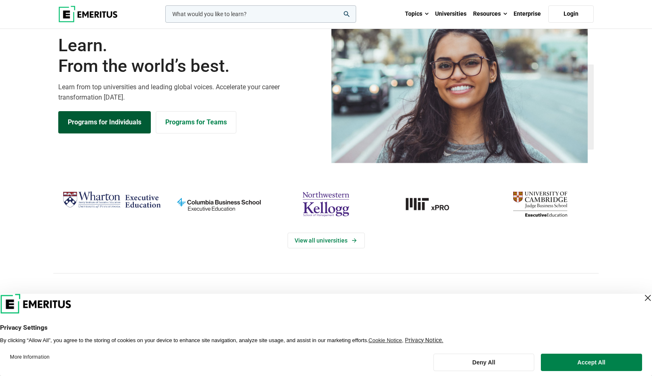
scroll to position [41, 0]
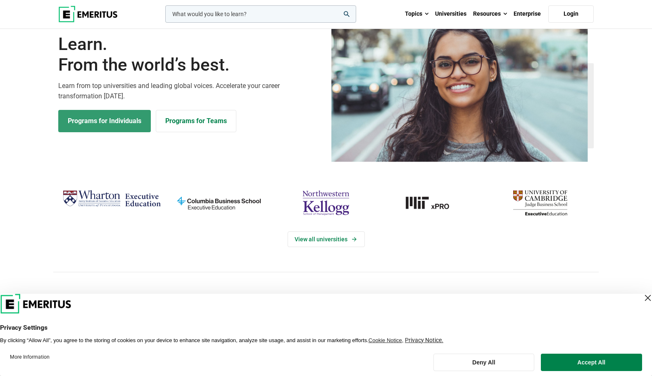
click at [104, 123] on link "Programs for Individuals" at bounding box center [104, 121] width 93 height 22
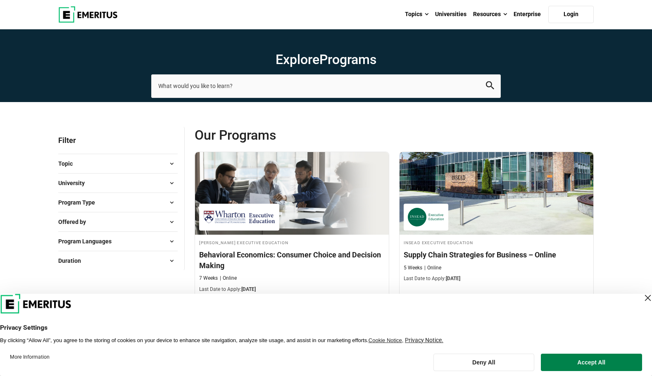
click at [175, 201] on span at bounding box center [171, 202] width 12 height 12
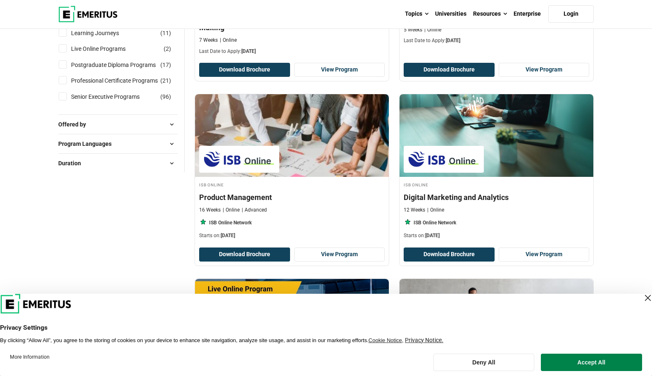
scroll to position [248, 0]
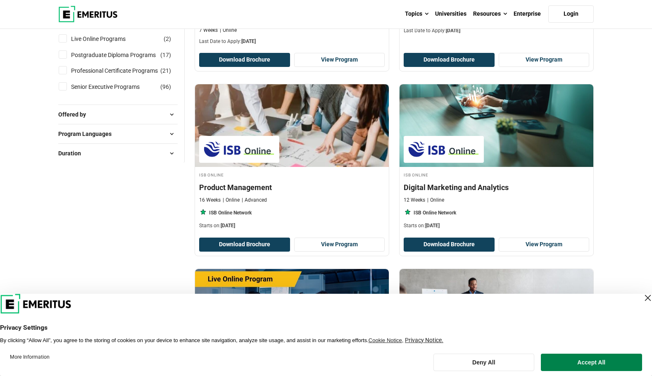
click at [172, 111] on span at bounding box center [171, 114] width 12 height 12
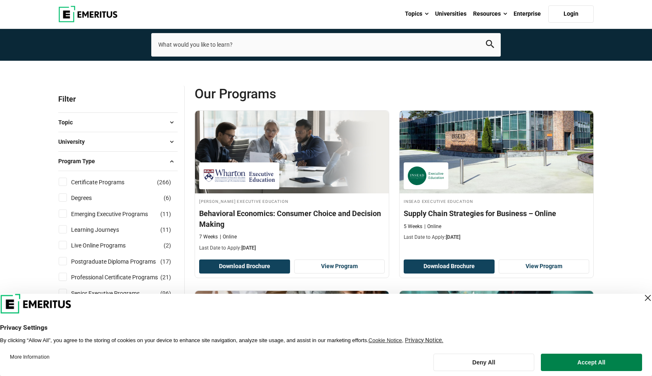
click at [172, 124] on span at bounding box center [171, 122] width 12 height 12
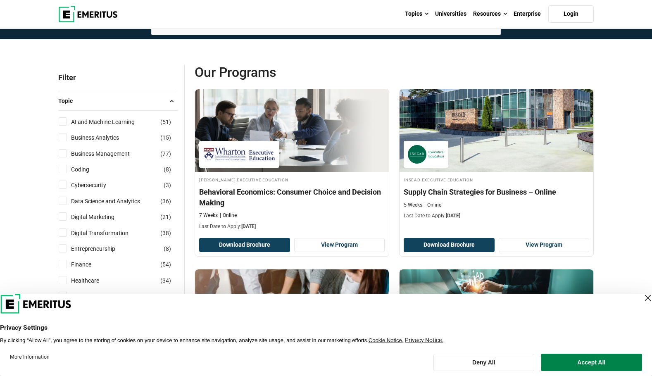
scroll to position [83, 0]
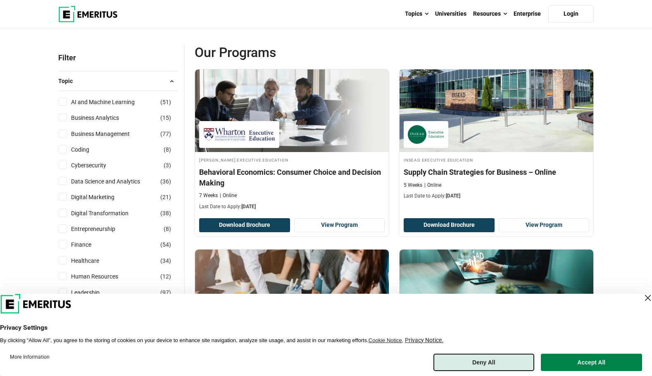
click at [517, 365] on button "Deny All" at bounding box center [484, 362] width 100 height 17
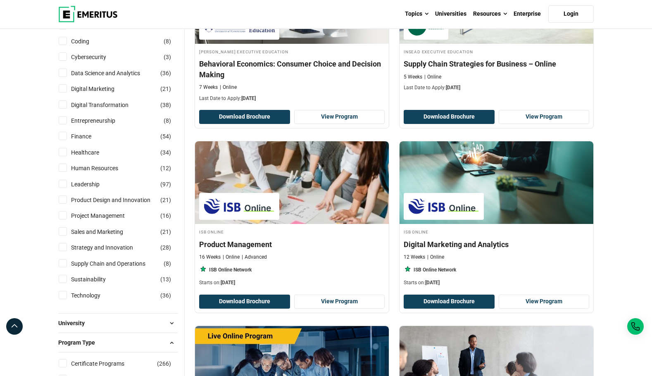
scroll to position [207, 0]
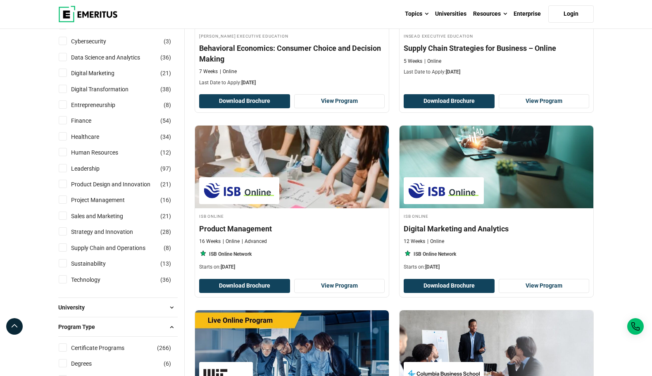
click at [66, 279] on input "Technology ( 36 )" at bounding box center [63, 279] width 8 height 8
checkbox input "true"
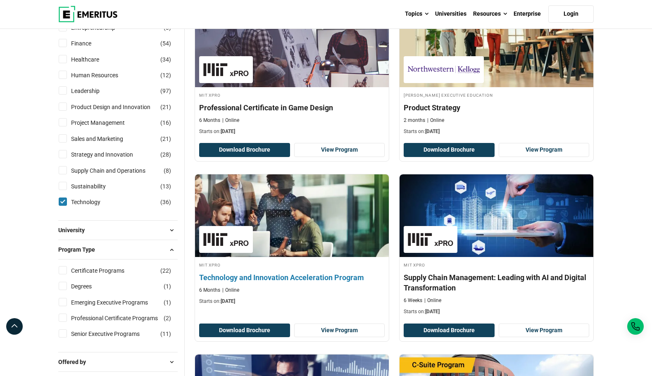
scroll to position [207, 0]
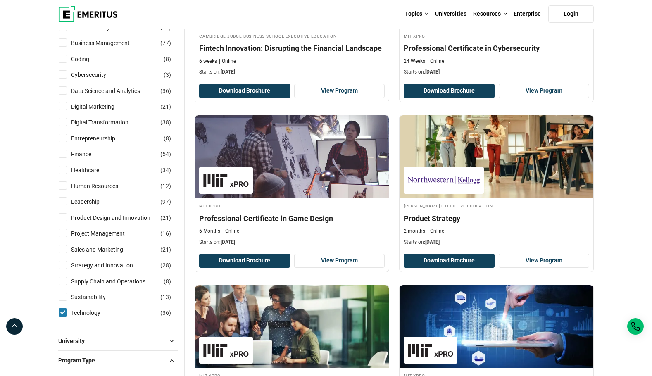
click at [63, 172] on input "Healthcare ( 34 )" at bounding box center [63, 170] width 8 height 8
checkbox input "true"
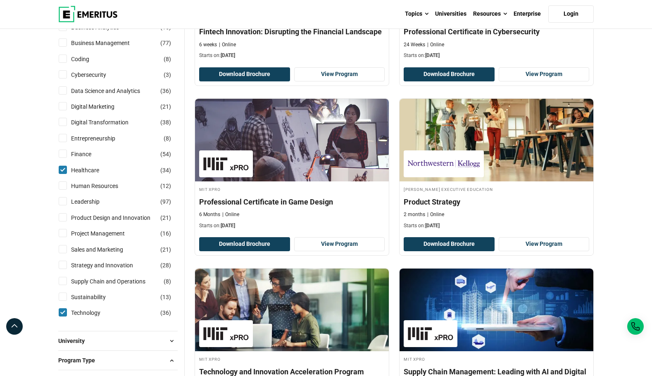
click at [63, 311] on input "Technology ( 36 )" at bounding box center [63, 312] width 8 height 8
checkbox input "false"
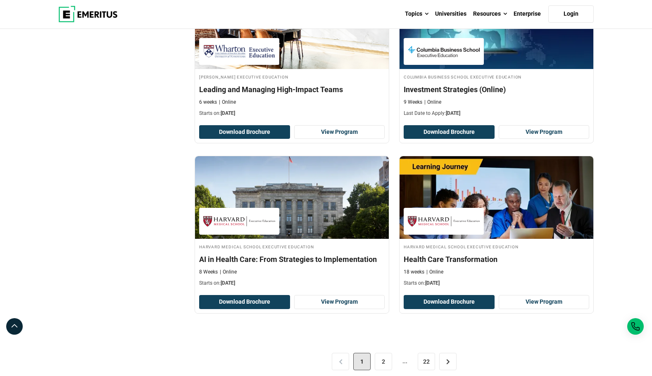
scroll to position [1695, 0]
